Goal: Transaction & Acquisition: Obtain resource

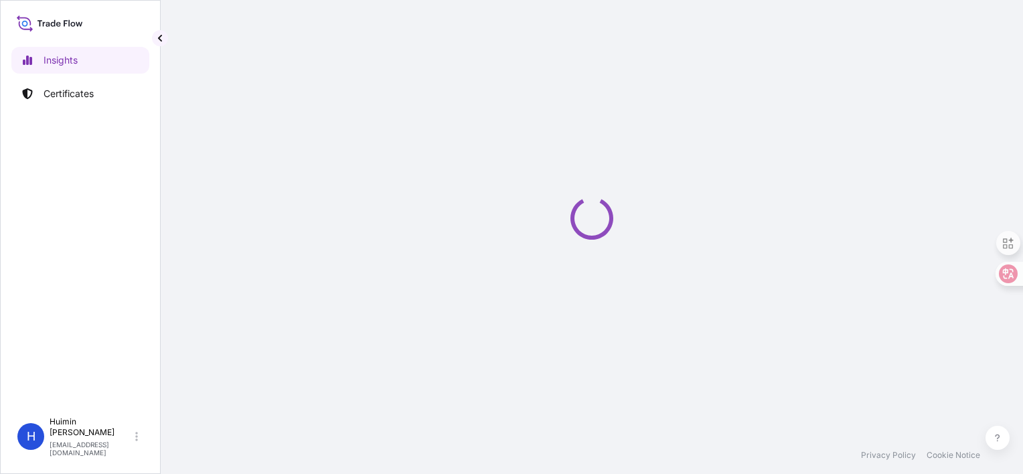
select select "2025"
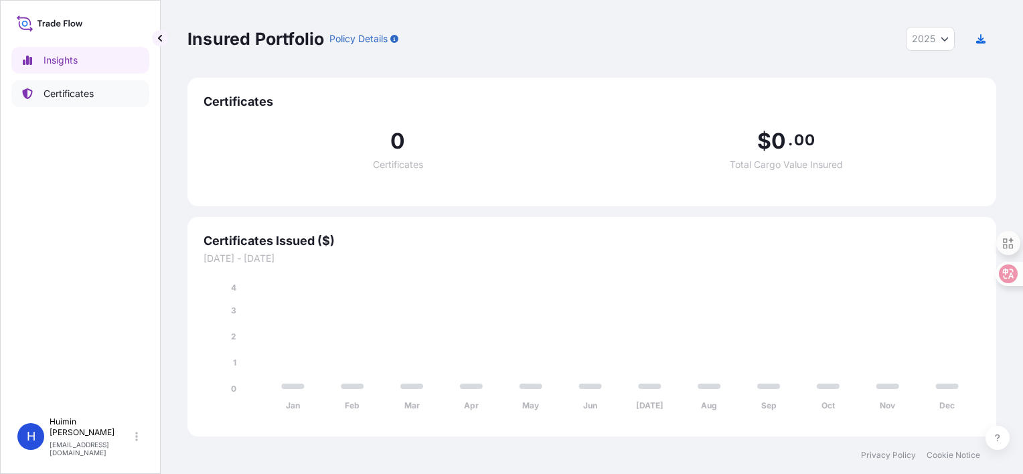
click at [74, 107] on div "Insights Certificates" at bounding box center [80, 223] width 138 height 376
click at [76, 92] on p "Certificates" at bounding box center [69, 93] width 50 height 13
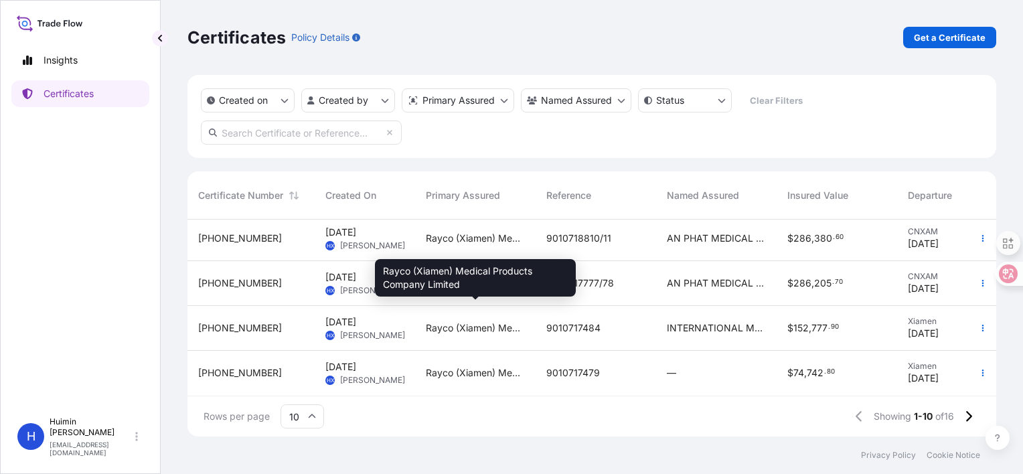
scroll to position [283, 0]
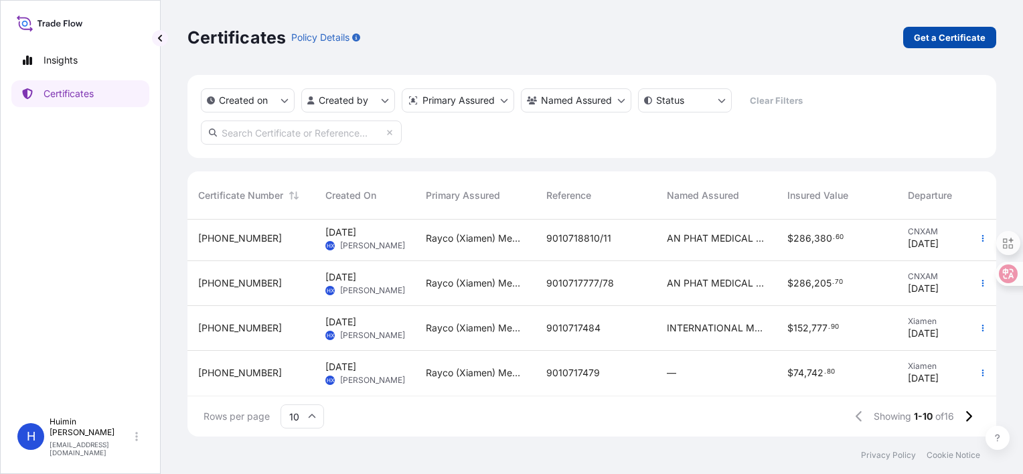
click at [961, 44] on link "Get a Certificate" at bounding box center [949, 37] width 93 height 21
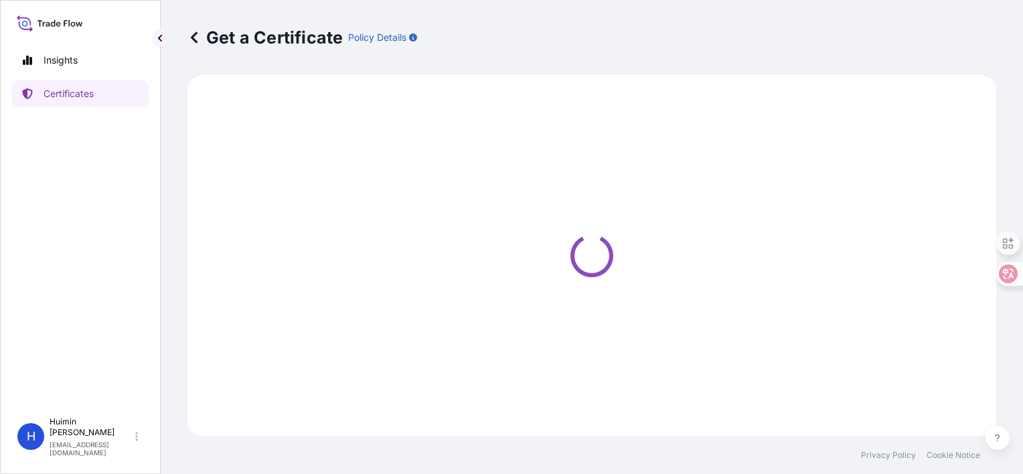
select select "Barge"
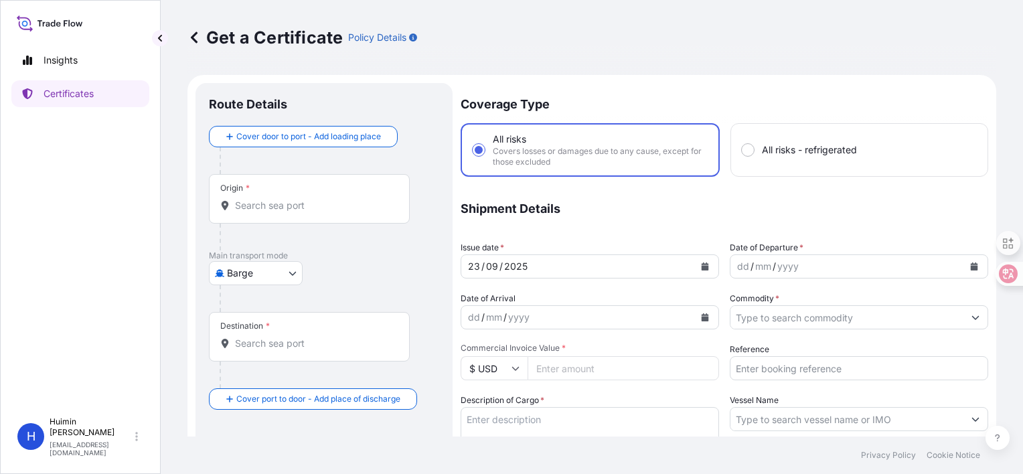
click at [276, 283] on body "Insights Certificates H [PERSON_NAME] [PERSON_NAME][EMAIL_ADDRESS][DOMAIN_NAME]…" at bounding box center [511, 237] width 1023 height 474
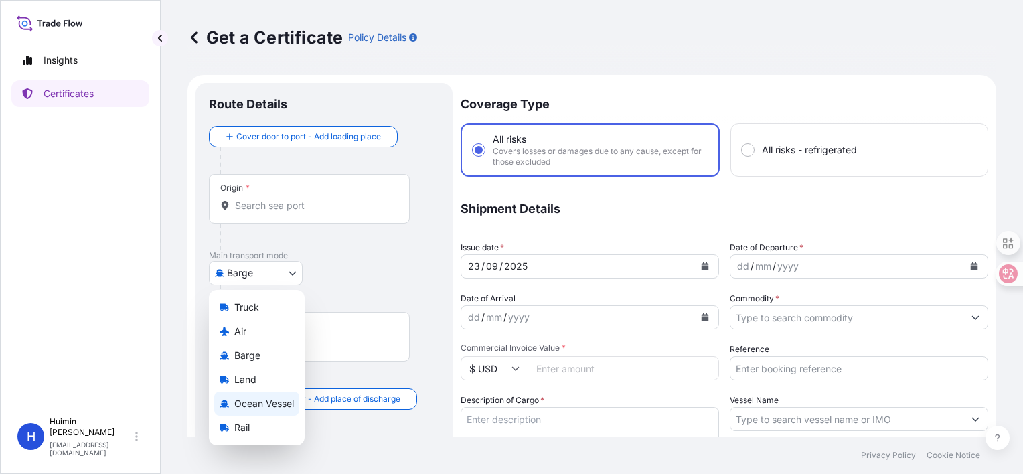
click at [273, 404] on span "Ocean Vessel" at bounding box center [264, 403] width 60 height 13
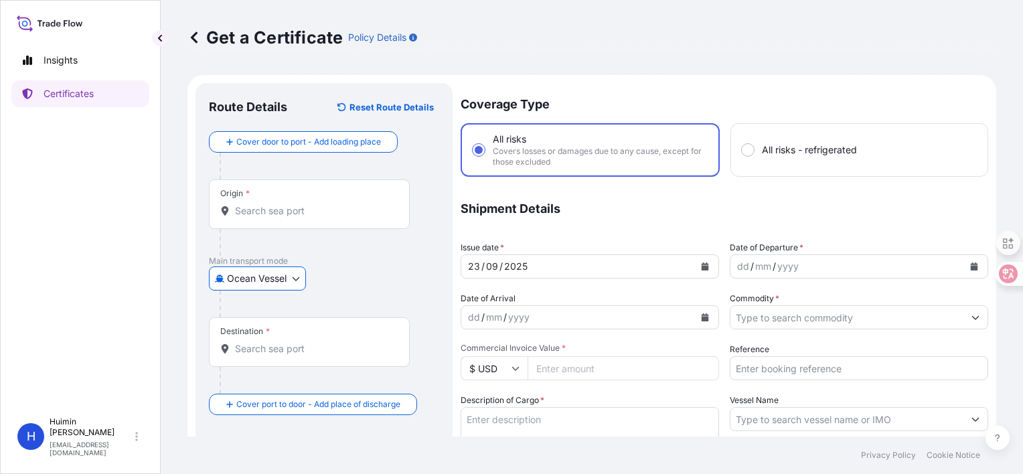
click at [275, 214] on input "Origin *" at bounding box center [314, 210] width 158 height 13
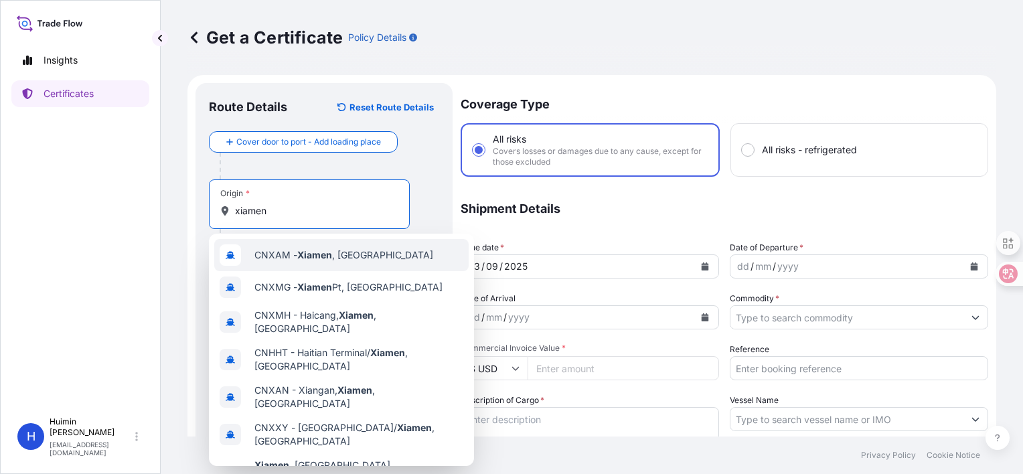
click at [378, 257] on div "CNXAM - [GEOGRAPHIC_DATA] , [GEOGRAPHIC_DATA]" at bounding box center [341, 255] width 254 height 32
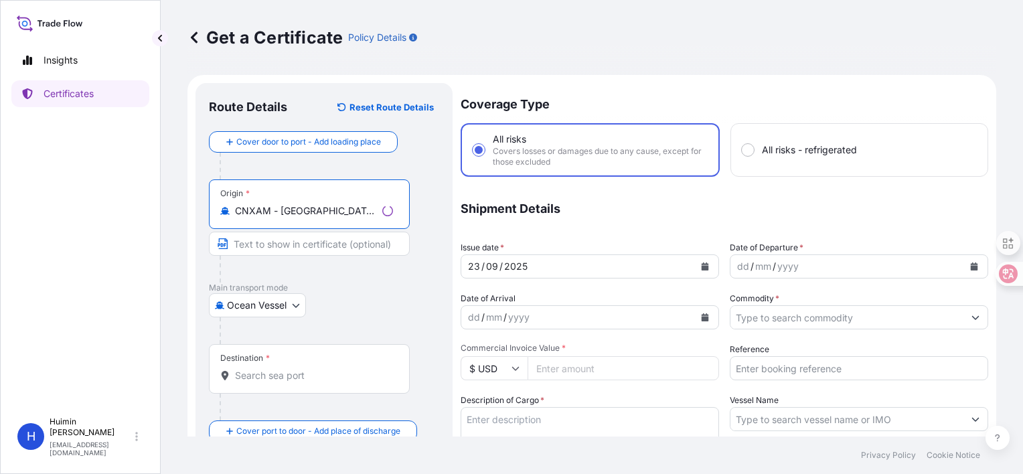
type input "CNXAM - [GEOGRAPHIC_DATA], [GEOGRAPHIC_DATA]"
click at [281, 386] on div "Destination *" at bounding box center [309, 369] width 201 height 50
click at [281, 382] on input "Destination *" at bounding box center [314, 375] width 158 height 13
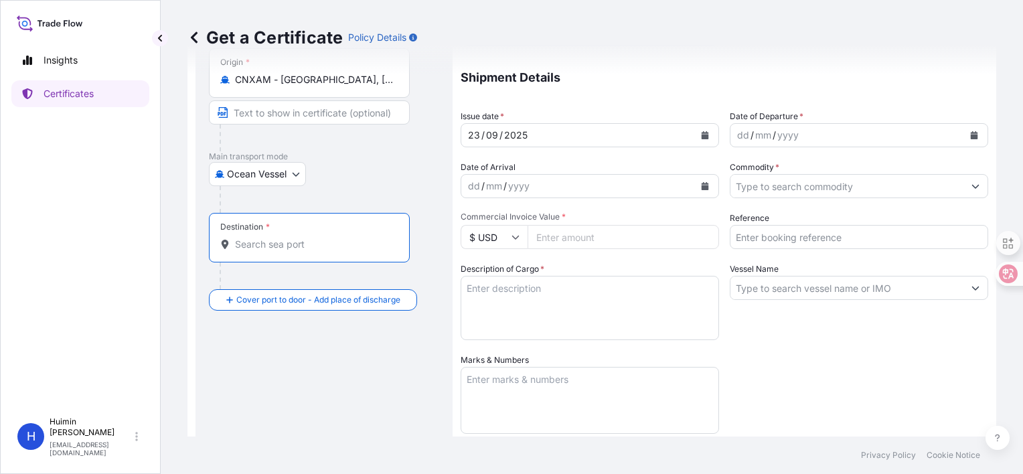
scroll to position [134, 0]
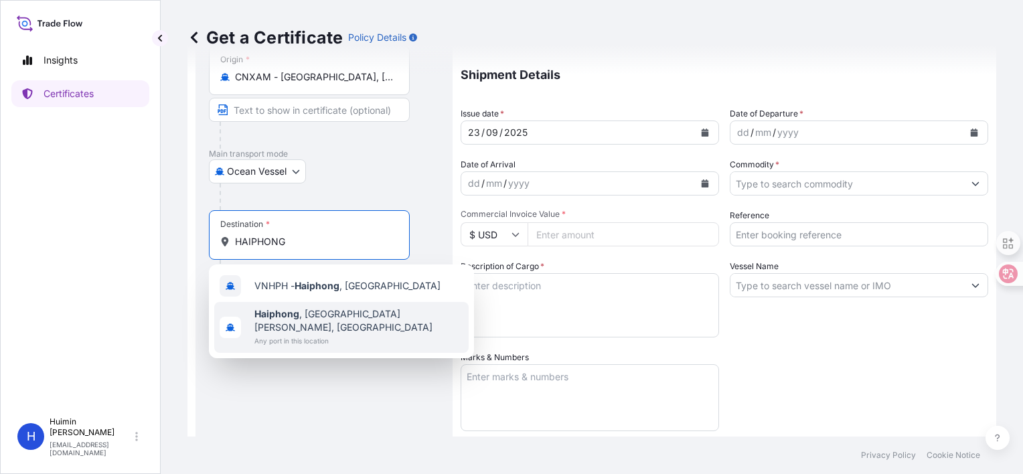
click at [347, 334] on span "Any port in this location" at bounding box center [358, 340] width 209 height 13
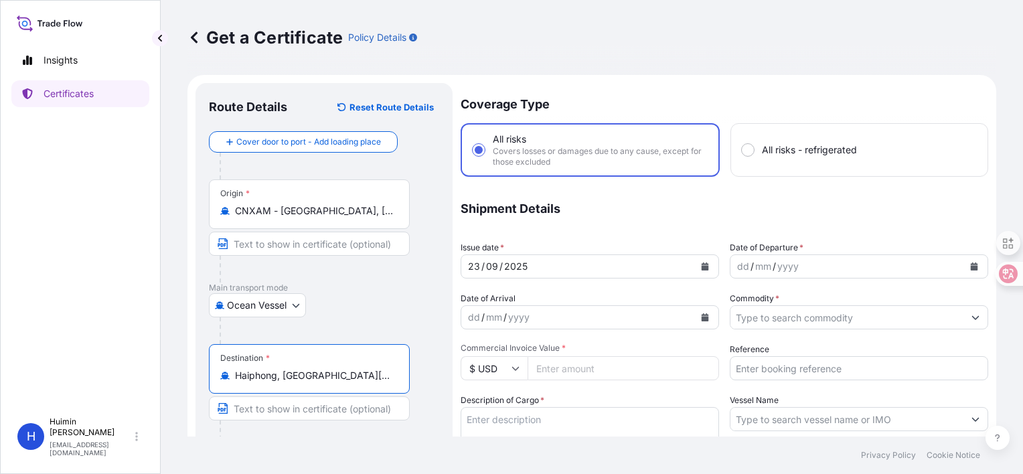
scroll to position [67, 0]
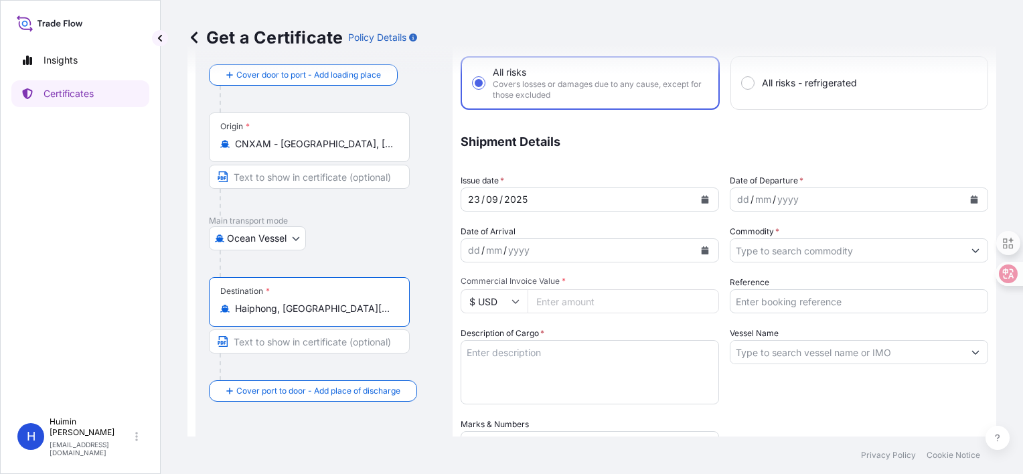
type input "Haiphong, [GEOGRAPHIC_DATA][PERSON_NAME], [GEOGRAPHIC_DATA]"
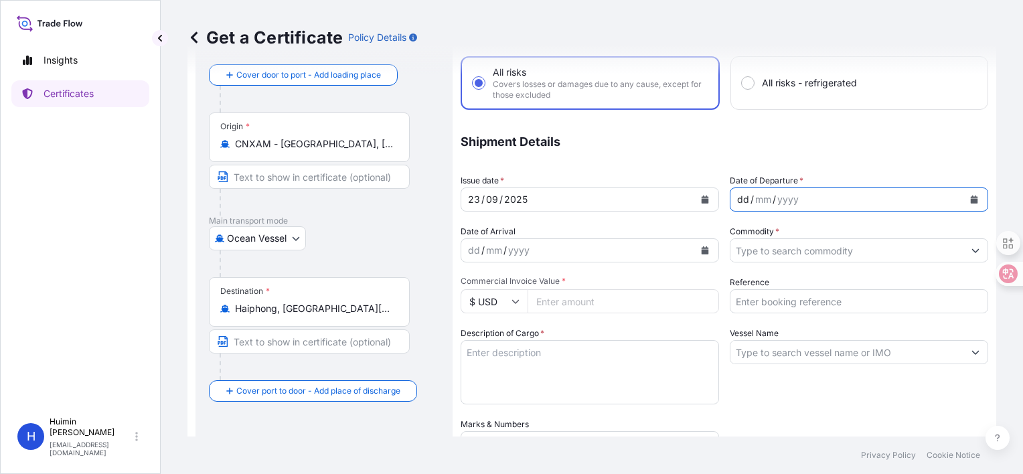
click at [805, 198] on div "dd / mm / yyyy" at bounding box center [846, 199] width 233 height 24
click at [971, 199] on icon "Calendar" at bounding box center [974, 199] width 7 height 8
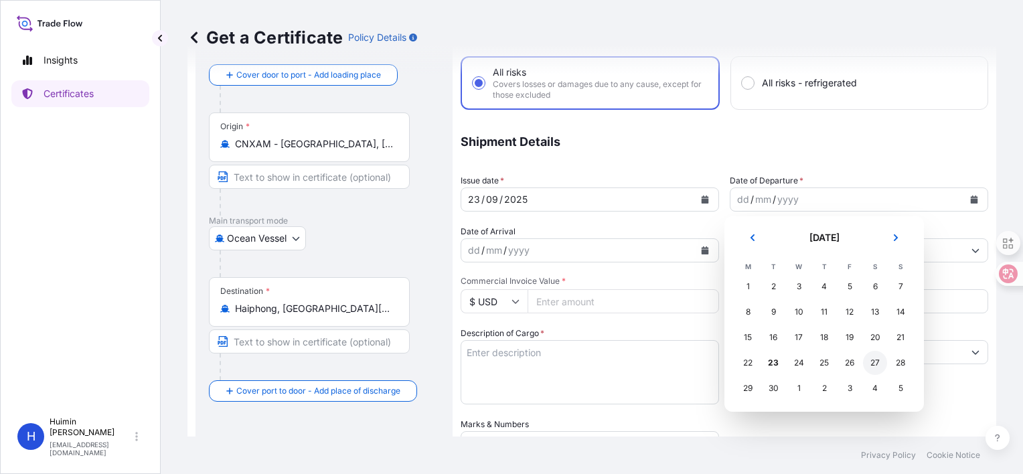
click at [874, 367] on div "27" at bounding box center [875, 363] width 24 height 24
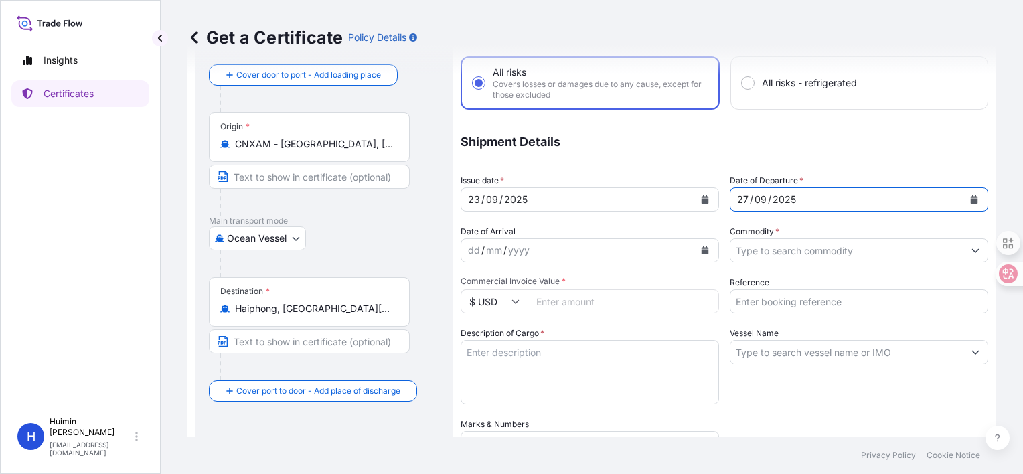
click at [963, 244] on button "Show suggestions" at bounding box center [975, 250] width 24 height 24
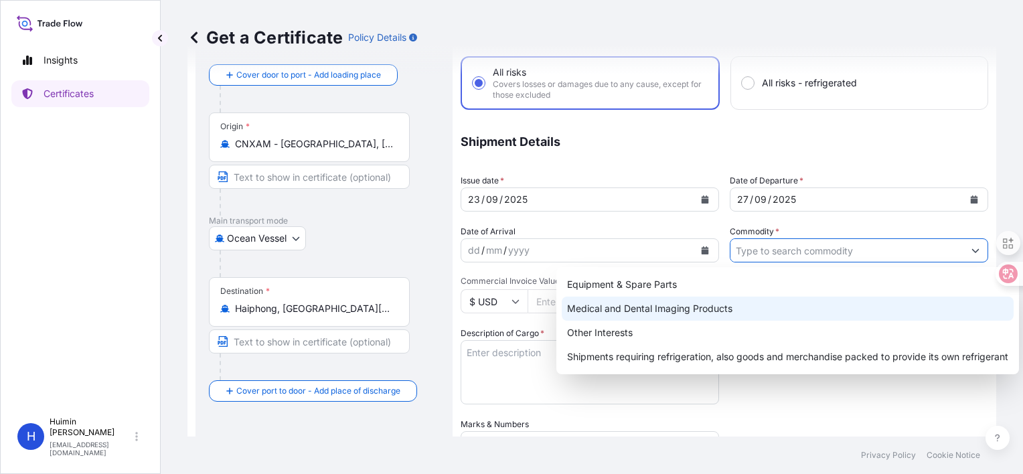
click at [726, 308] on div "Medical and Dental Imaging Products" at bounding box center [788, 309] width 452 height 24
type input "Medical and Dental Imaging Products"
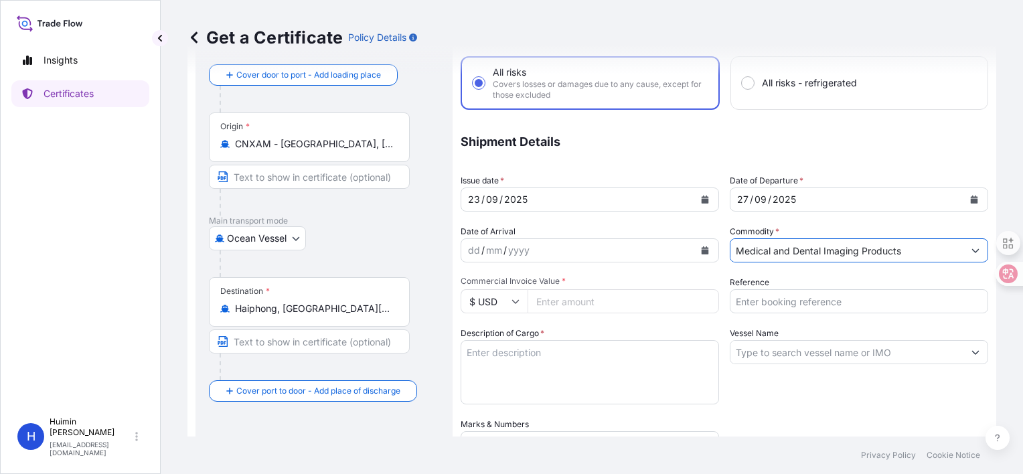
click at [568, 303] on input "Commercial Invoice Value *" at bounding box center [623, 301] width 191 height 24
paste input "37920.60"
type input "37920.60"
click at [813, 302] on input "Reference" at bounding box center [859, 301] width 258 height 24
paste input "9010721638"
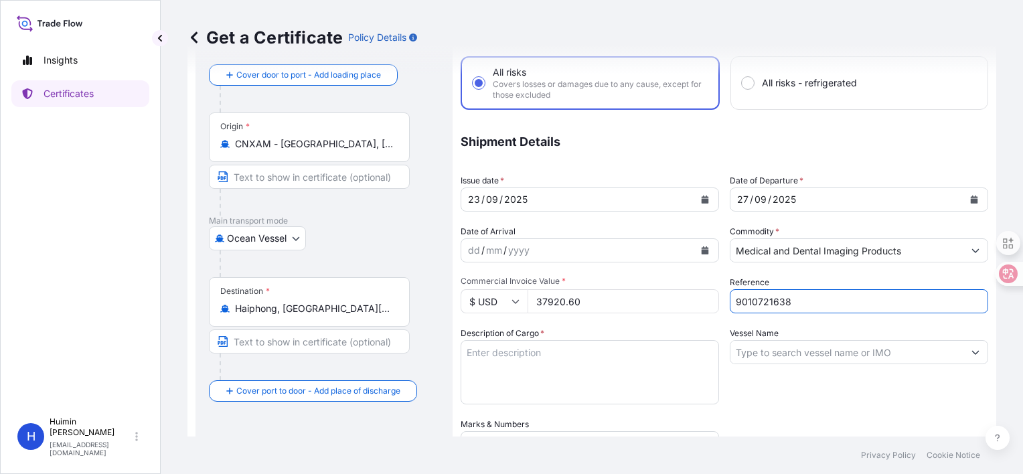
type input "9010721638"
click at [810, 356] on input "Vessel Name" at bounding box center [846, 352] width 233 height 24
paste input "KOTA RIA"
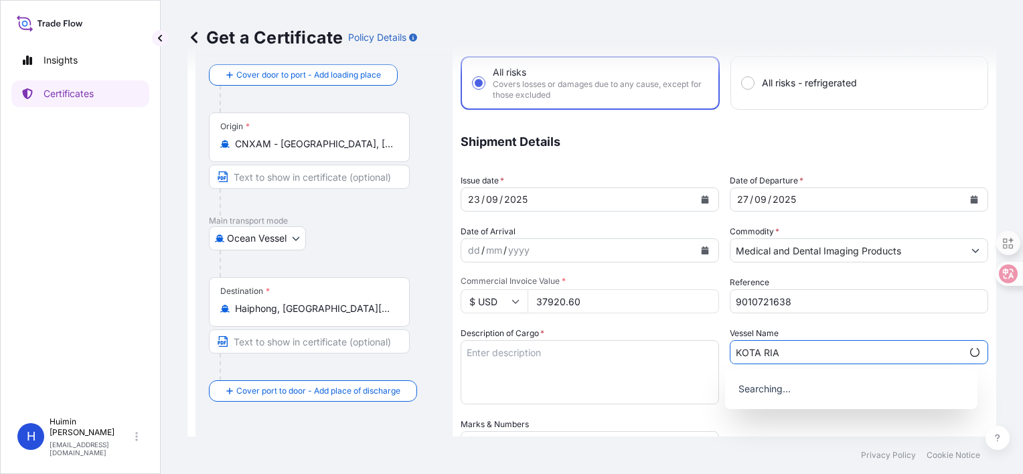
type input "KOTA RIA"
click at [528, 374] on textarea "Description of Cargo *" at bounding box center [590, 372] width 258 height 64
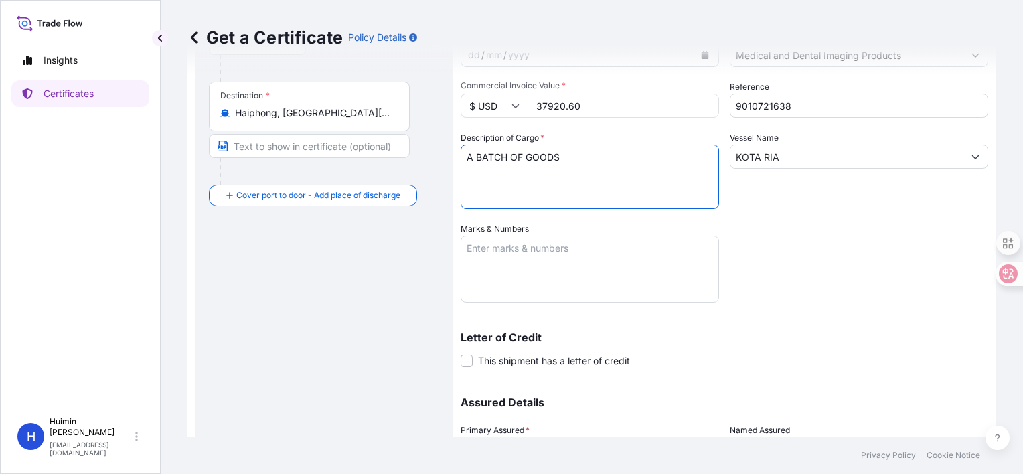
scroll to position [268, 0]
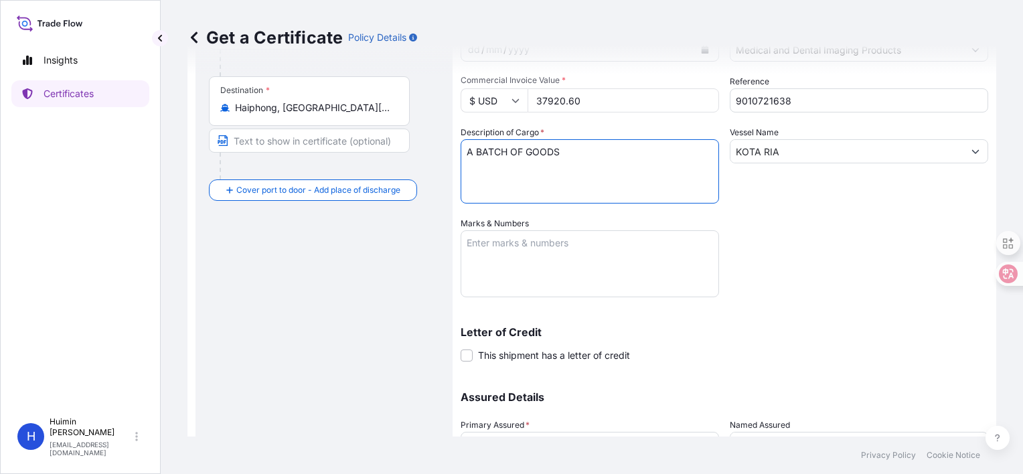
type textarea "A BATCH OF GOODS"
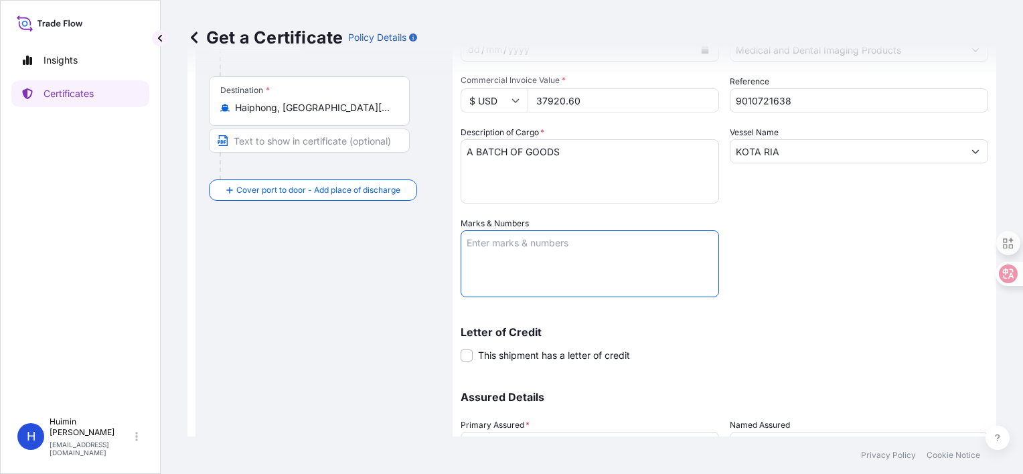
click at [512, 262] on textarea "Marks & Numbers" at bounding box center [590, 263] width 258 height 67
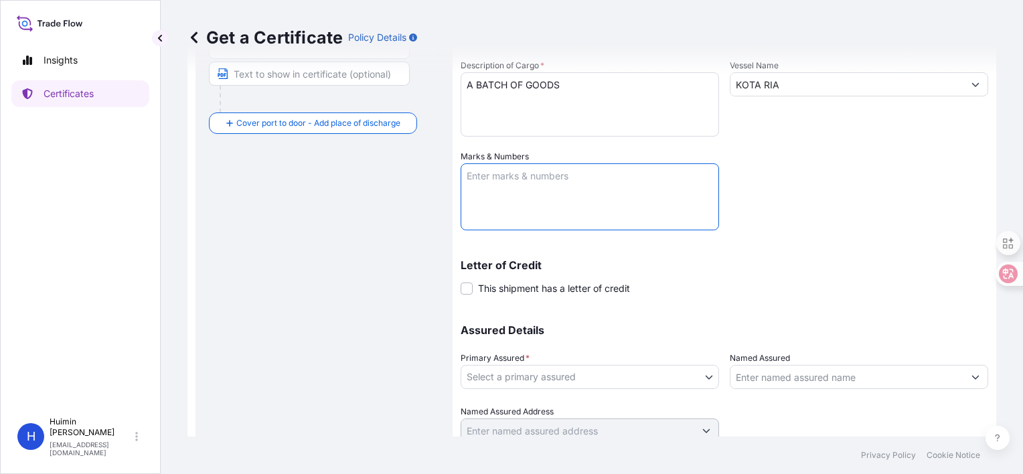
paste textarea "BL# COAU7257281470 INV#9010712831 1X20RF, 162CARTONS"
click at [540, 172] on textarea "BL# COAU7257281470 INV#9010712831 1X20RF, 162CARTONS" at bounding box center [590, 196] width 258 height 67
paste textarea "XMN50043590"
click at [495, 193] on textarea "BL# XMN500435900 INV#9010712831 1X20RF, 162CARTONS" at bounding box center [590, 196] width 258 height 67
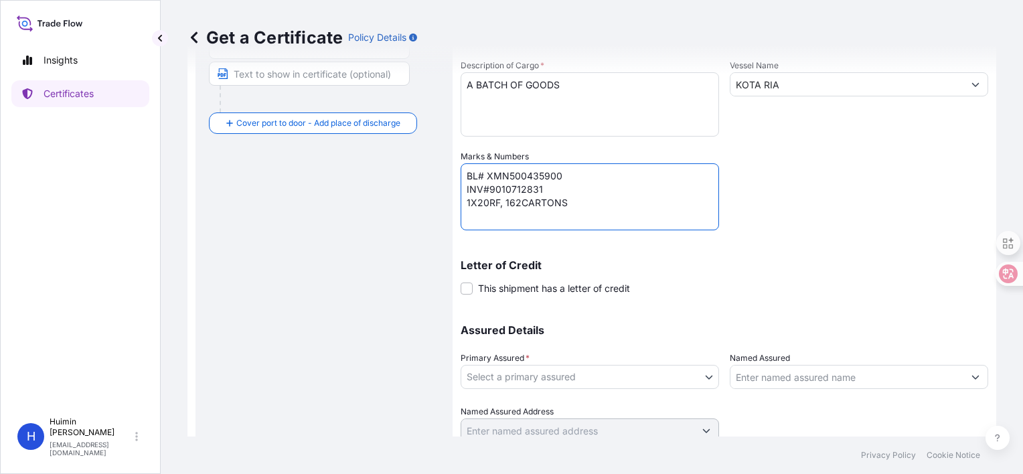
click at [495, 193] on textarea "BL# XMN500435900 INV#9010712831 1X20RF, 162CARTONS" at bounding box center [590, 196] width 258 height 67
paste textarea "21638"
click at [514, 204] on textarea "BL# XMN500435900 INV#9010721638 1X20RF, 162CARTONS" at bounding box center [590, 196] width 258 height 67
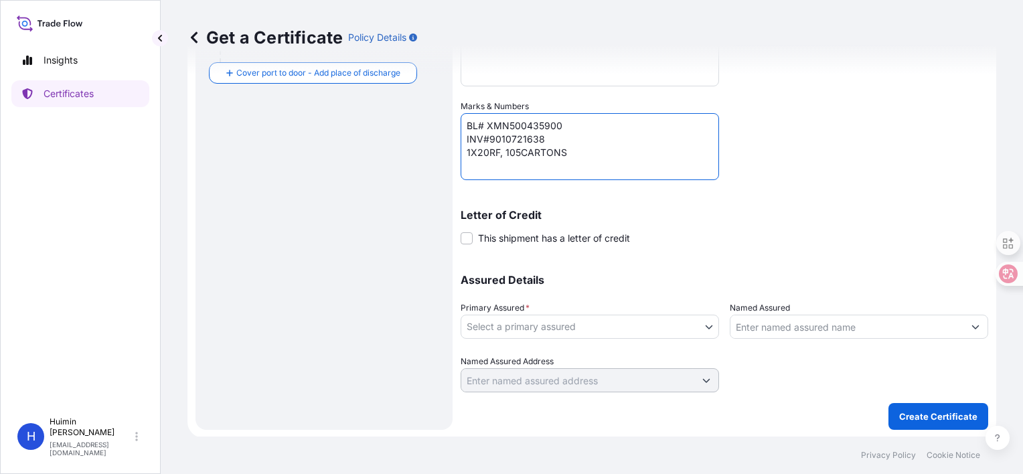
type textarea "BL# XMN500435900 INV#9010721638 1X20RF, 105CARTONS"
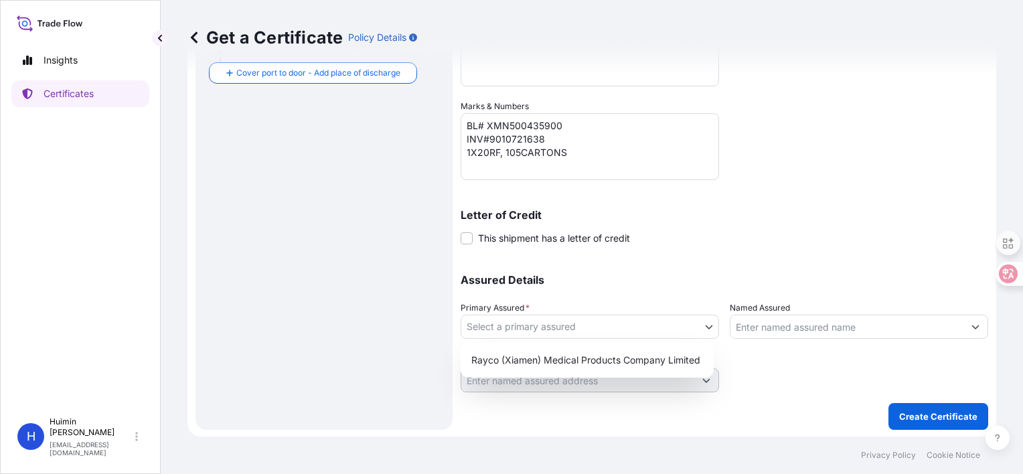
click at [592, 324] on body "Insights Certificates H [PERSON_NAME] [PERSON_NAME][EMAIL_ADDRESS][DOMAIN_NAME]…" at bounding box center [511, 237] width 1023 height 474
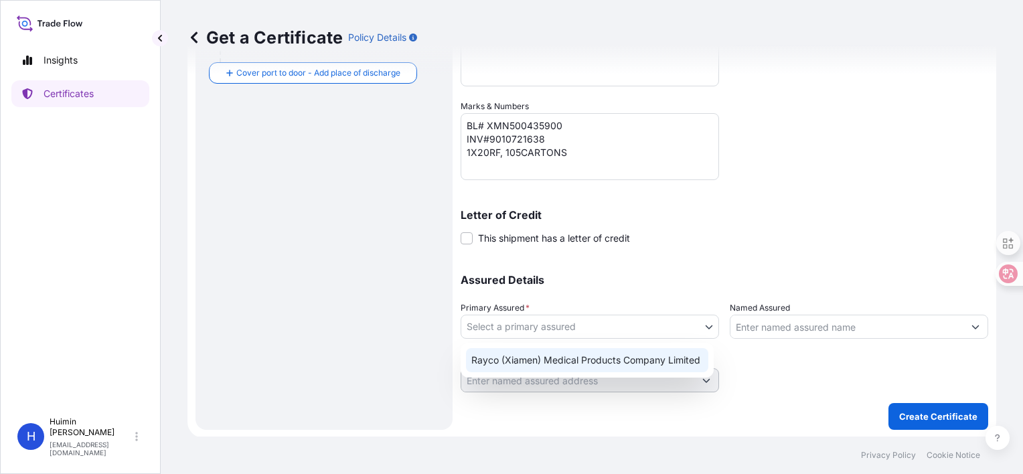
click at [560, 362] on div "Rayco (Xiamen) Medical Products Company Limited" at bounding box center [587, 360] width 242 height 24
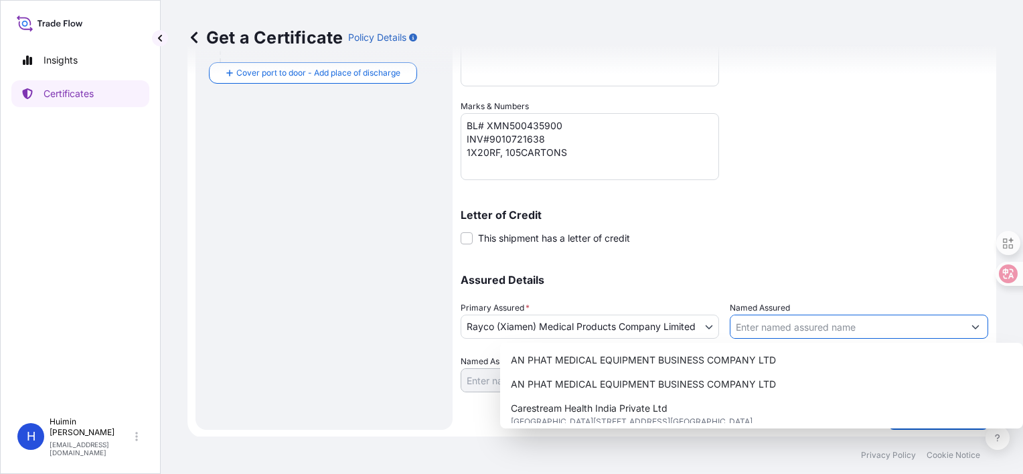
click at [803, 324] on input "Named Assured" at bounding box center [846, 327] width 233 height 24
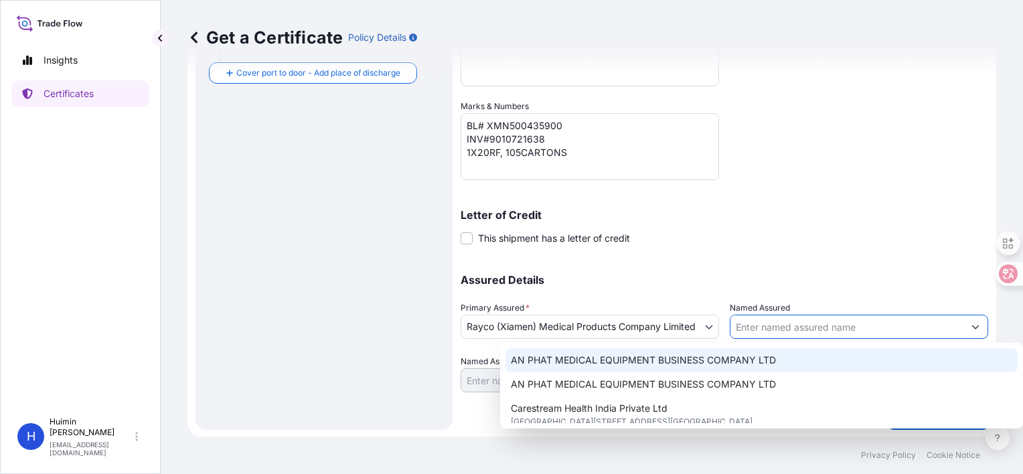
click at [828, 326] on input "Named Assured" at bounding box center [846, 327] width 233 height 24
paste input "TRANG AN SERVICES AND PRODUCING JSC"
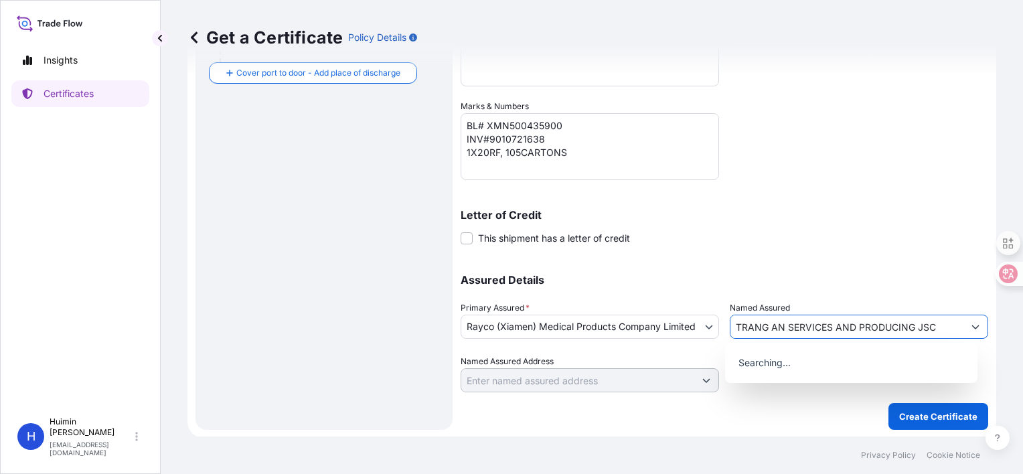
type input "TRANG AN SERVICES AND PRODUCING JSC"
click at [837, 246] on div "Coverage Type All risks Covers losses or damages due to any cause, except for t…" at bounding box center [725, 45] width 528 height 694
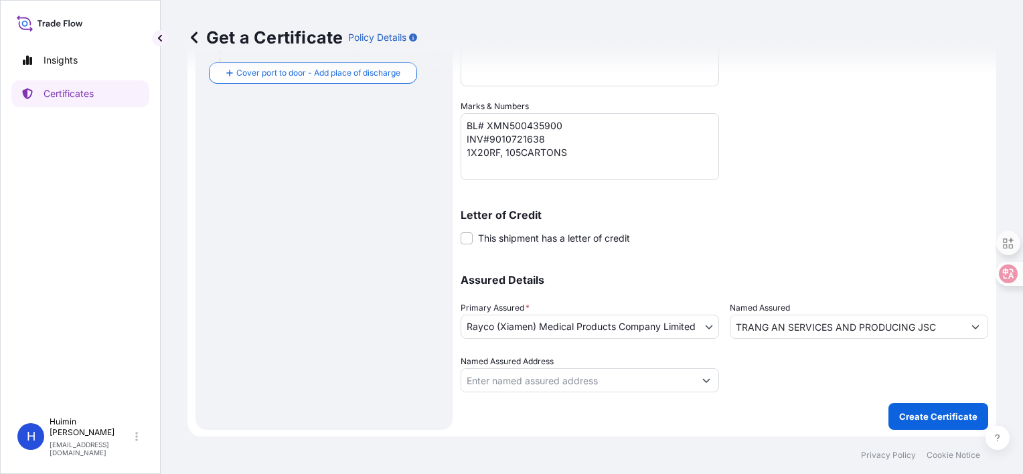
scroll to position [117, 0]
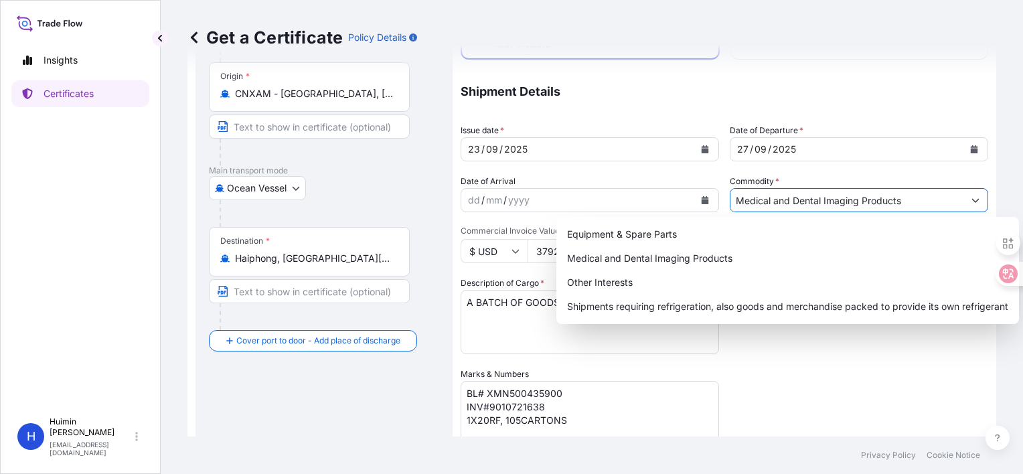
click at [822, 202] on input "Medical and Dental Imaging Products" at bounding box center [846, 200] width 233 height 24
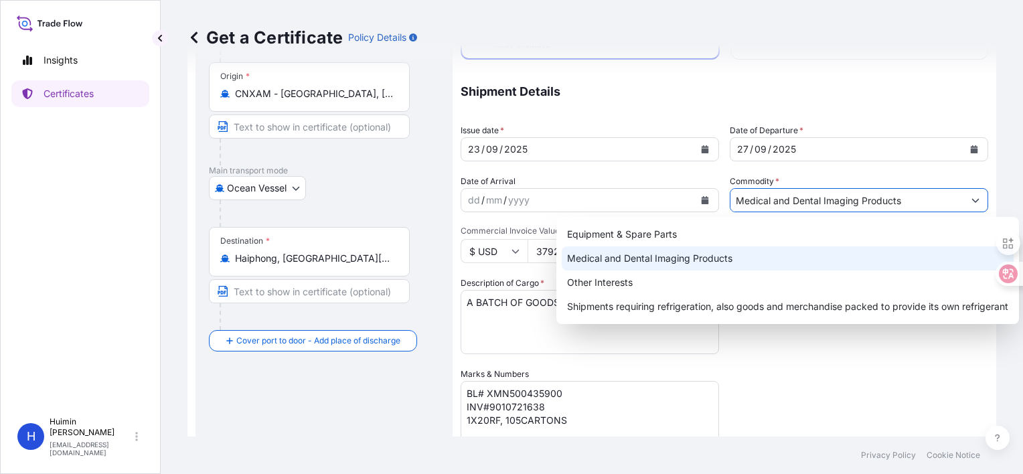
click at [638, 261] on div "Medical and Dental Imaging Products" at bounding box center [788, 258] width 452 height 24
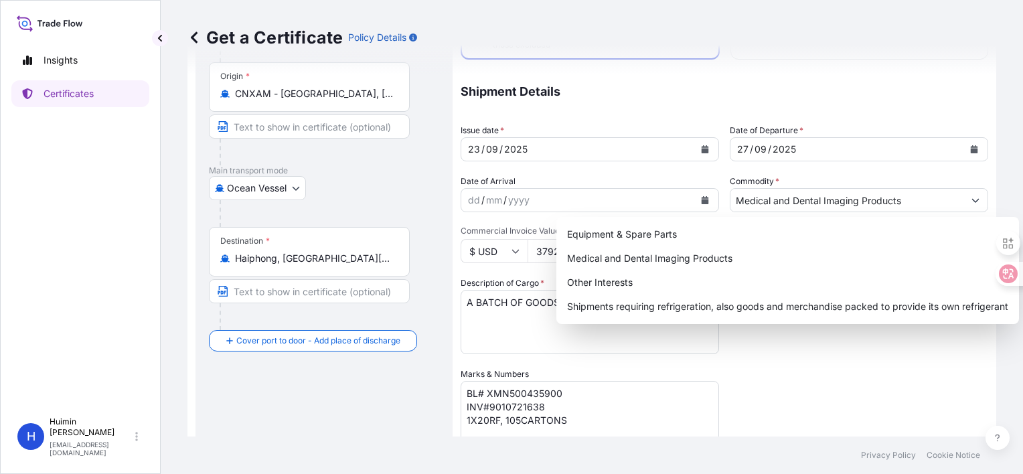
click at [868, 408] on div "Coverage Type All risks Covers losses or damages due to any cause, except for t…" at bounding box center [725, 313] width 528 height 694
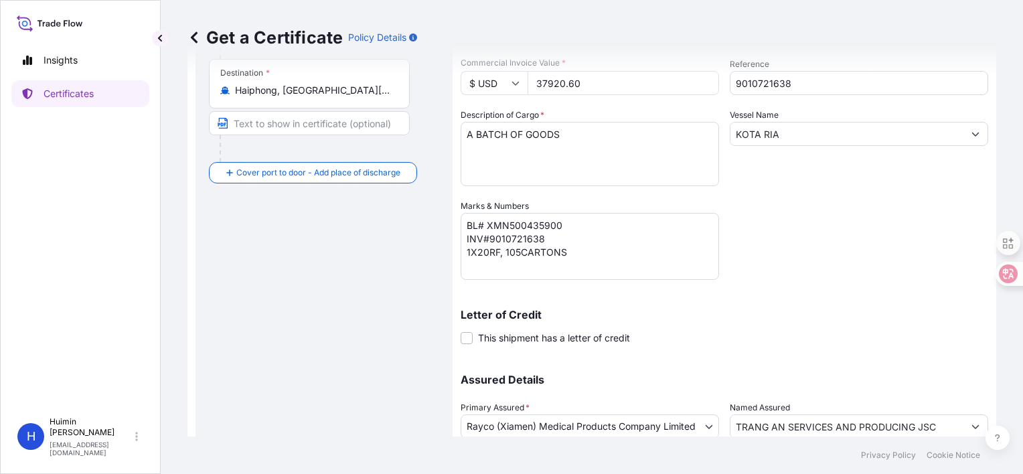
scroll to position [385, 0]
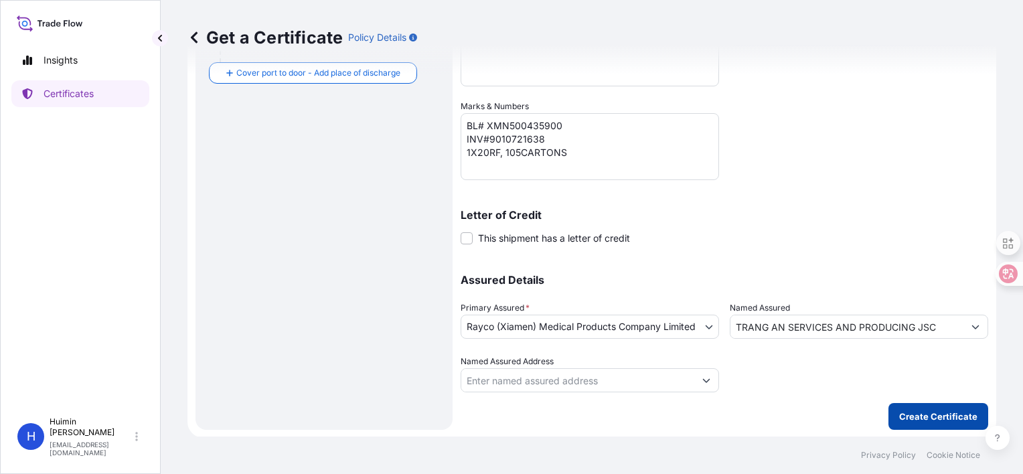
click at [908, 422] on button "Create Certificate" at bounding box center [938, 416] width 100 height 27
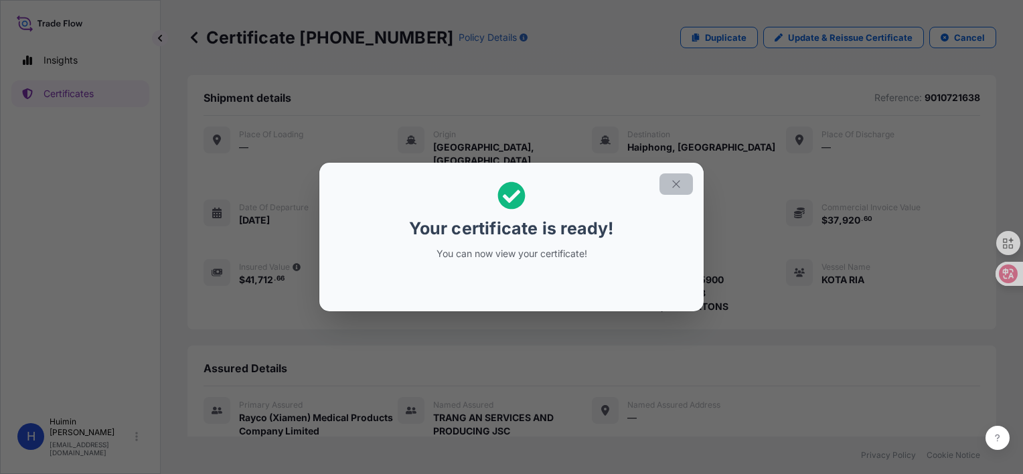
click at [674, 187] on icon "button" at bounding box center [676, 184] width 12 height 12
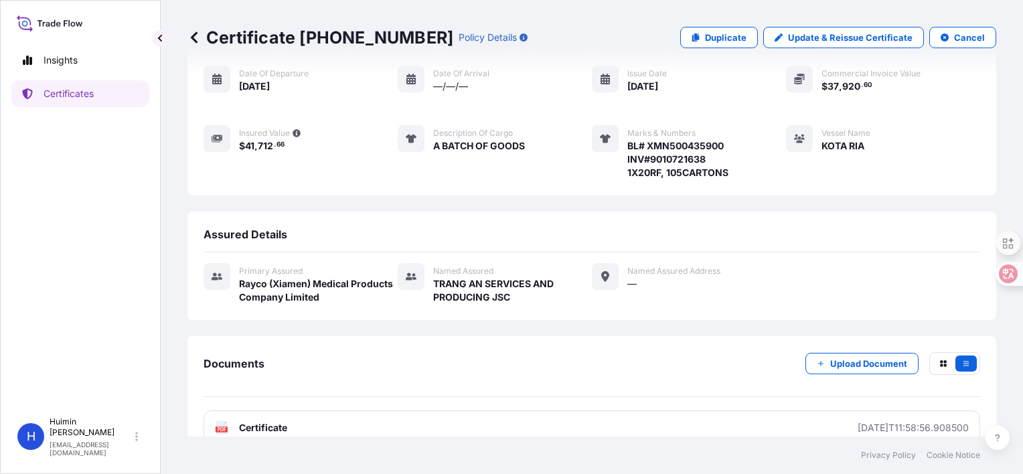
scroll to position [142, 0]
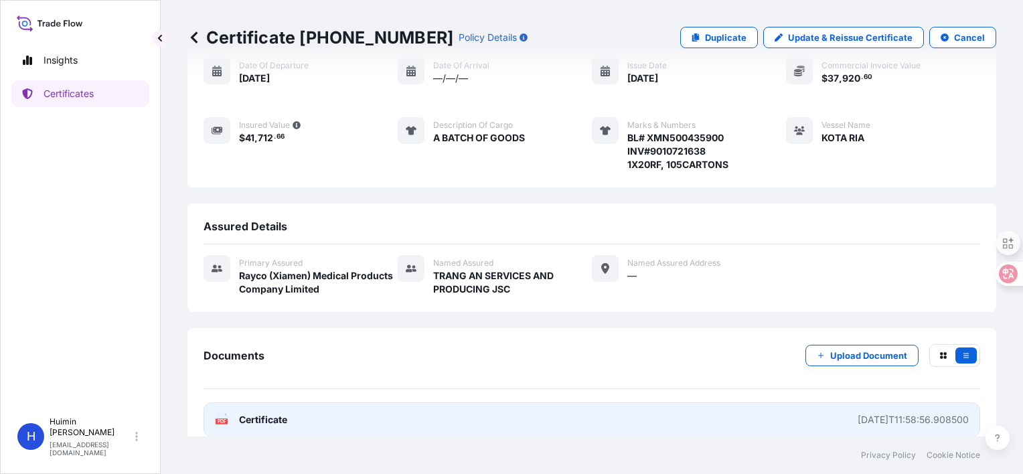
click at [266, 413] on span "Certificate" at bounding box center [263, 419] width 48 height 13
